Goal: Check status: Check status

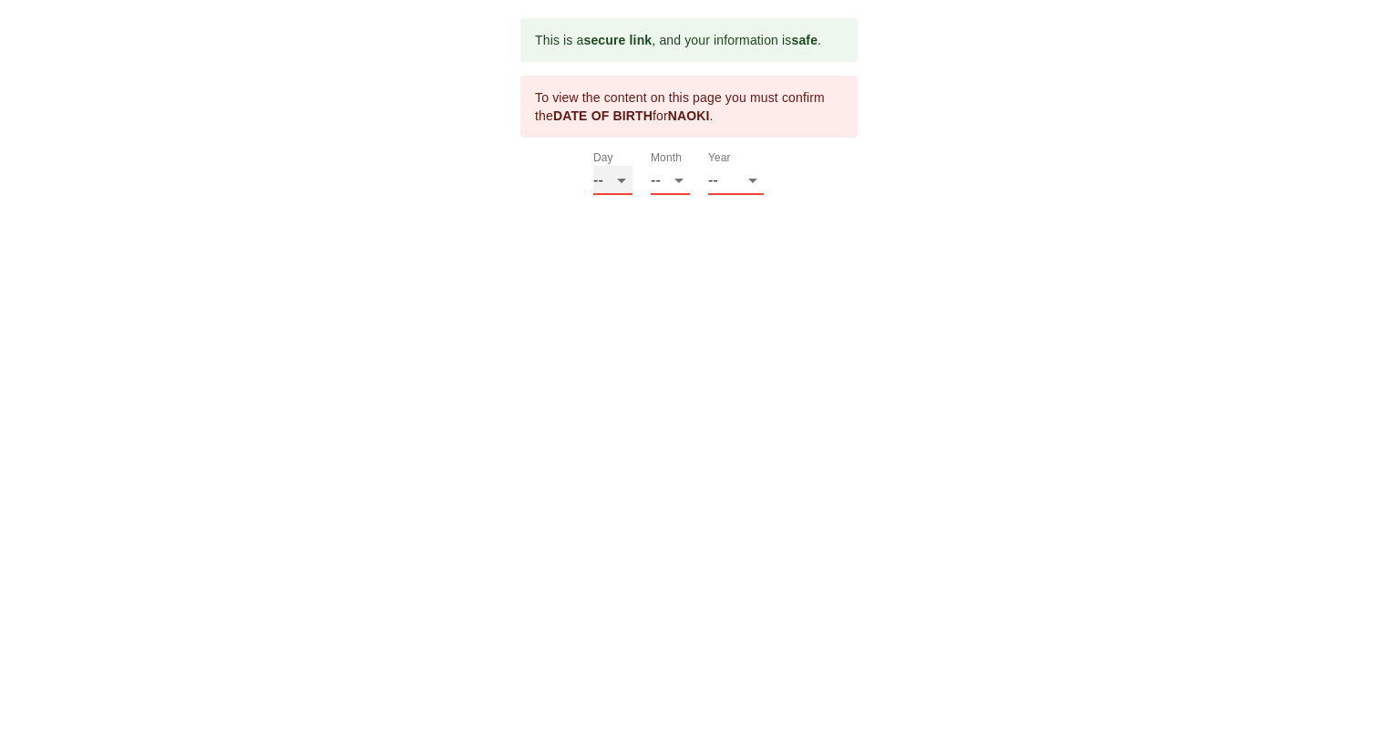
click at [619, 180] on select "-- 01 02 03 04 05 06 07 08 09 10 11 12 13 14 15 16 17 18 19 20 21 22 23 24 25 2…" at bounding box center [612, 180] width 39 height 29
select select "29"
click at [593, 166] on select "-- 01 02 03 04 05 06 07 08 09 10 11 12 13 14 15 16 17 18 19 20 21 22 23 24 25 2…" at bounding box center [612, 180] width 39 height 29
click at [673, 181] on select "-- 01 02 03 04 05 06 07 08 09 10 11 12" at bounding box center [670, 180] width 39 height 29
select select "06"
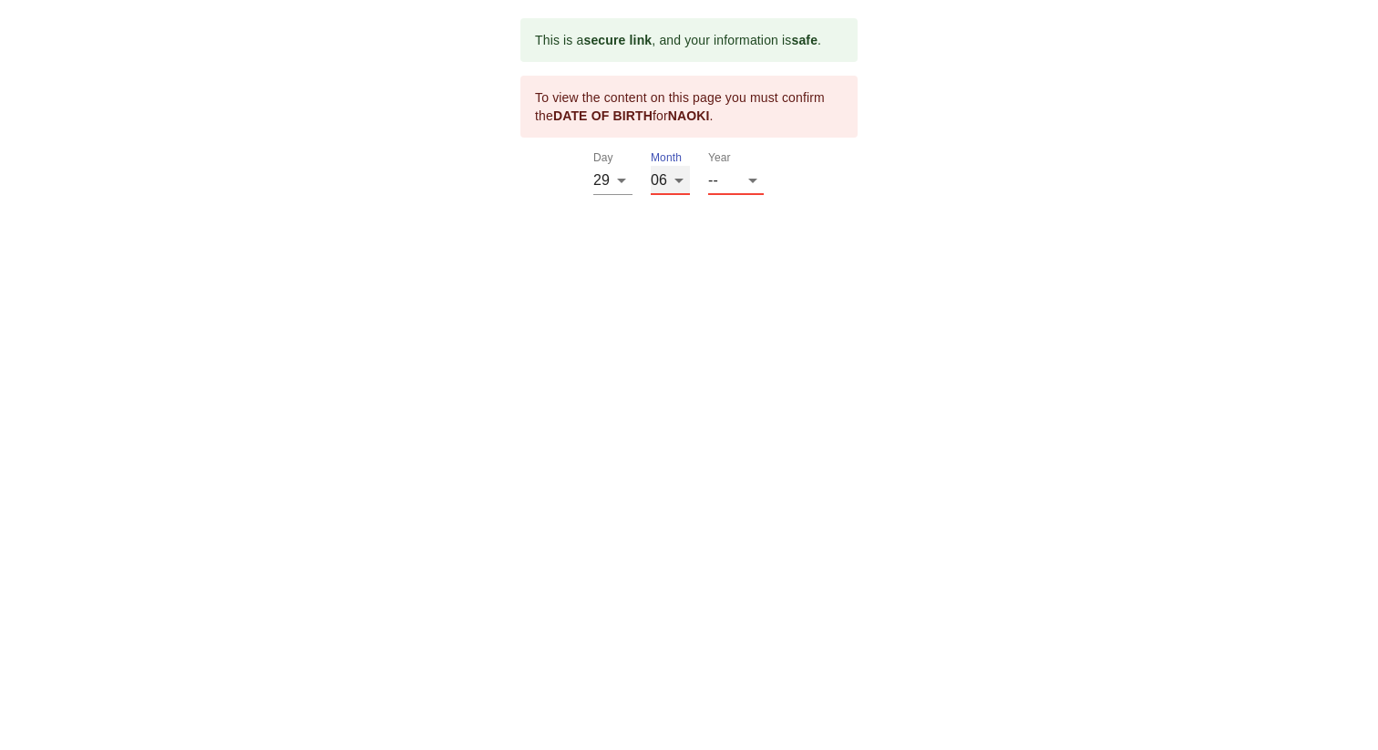
click at [651, 166] on select "-- 01 02 03 04 05 06 07 08 09 10 11 12" at bounding box center [670, 180] width 39 height 29
click at [754, 173] on select "-- 2025 2024 2023 2022 2021 2020 2019 2018 2017 2016 2015 2014 2013 2012 2011 2…" at bounding box center [736, 180] width 56 height 29
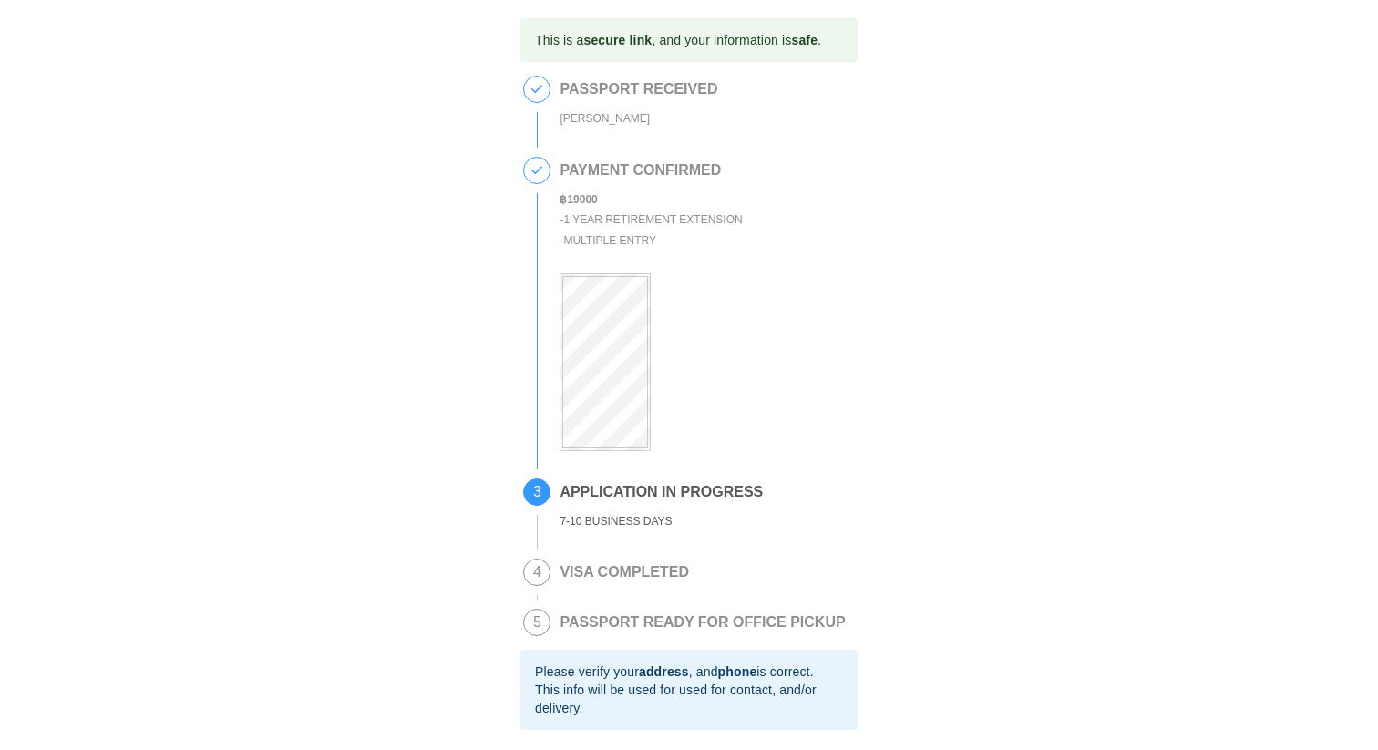
click at [404, 457] on div "This is a secure link , and your information is safe . 1 PASSPORT RECEIVED [PER…" at bounding box center [689, 438] width 1342 height 840
click at [387, 383] on div "This is a secure link , and your information is safe . 1 PASSPORT RECEIVED [PER…" at bounding box center [689, 438] width 1342 height 840
